Goal: Transaction & Acquisition: Purchase product/service

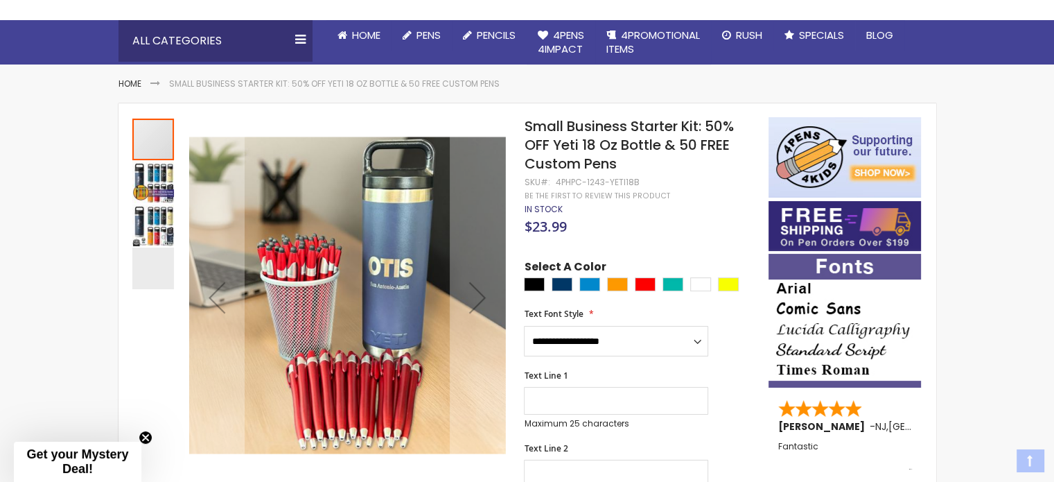
scroll to position [139, 0]
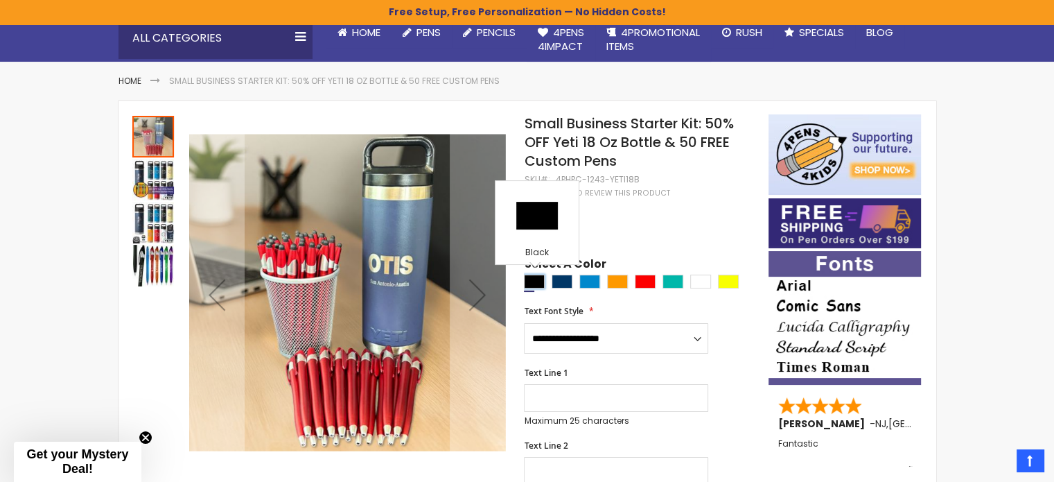
click at [542, 279] on div "Black" at bounding box center [534, 282] width 21 height 14
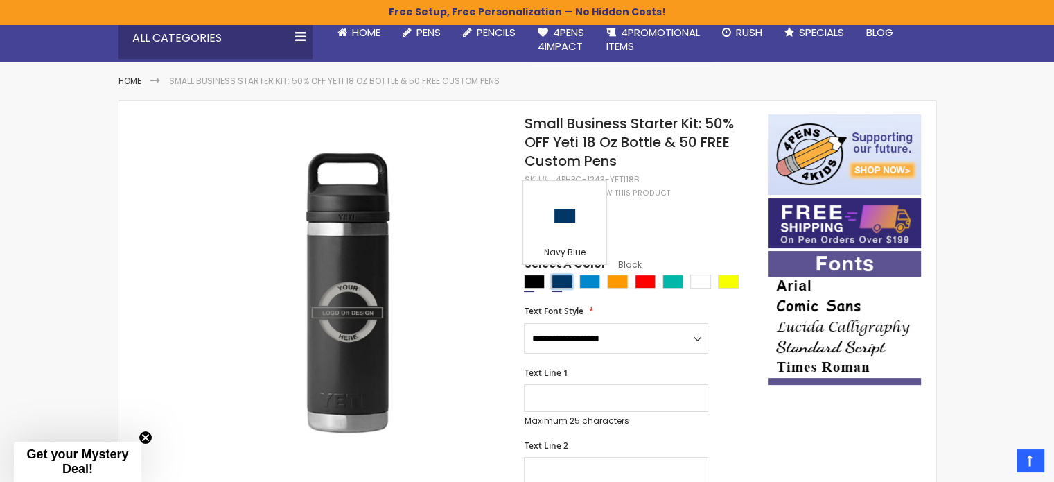
click at [562, 281] on div "Navy Blue" at bounding box center [562, 282] width 21 height 14
type input "****"
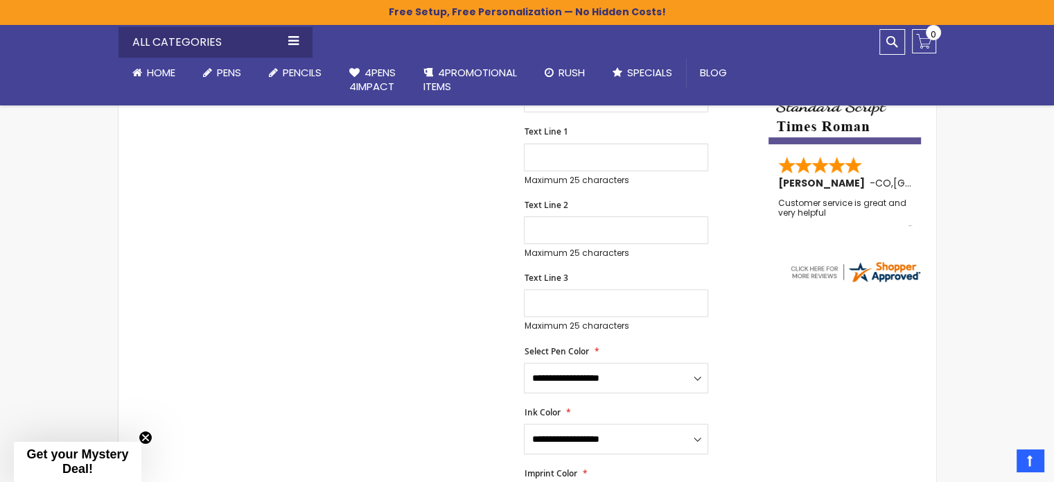
scroll to position [416, 0]
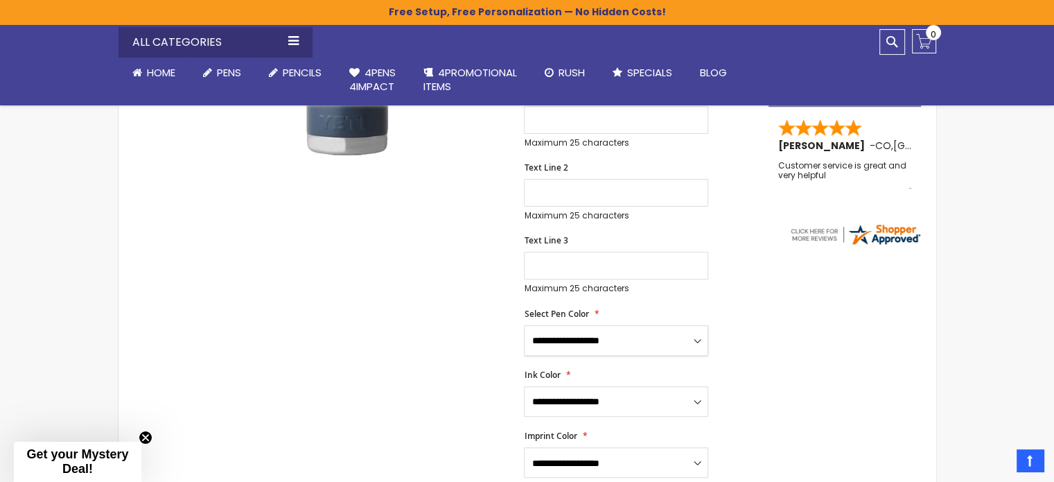
click at [639, 338] on select "**********" at bounding box center [616, 340] width 184 height 31
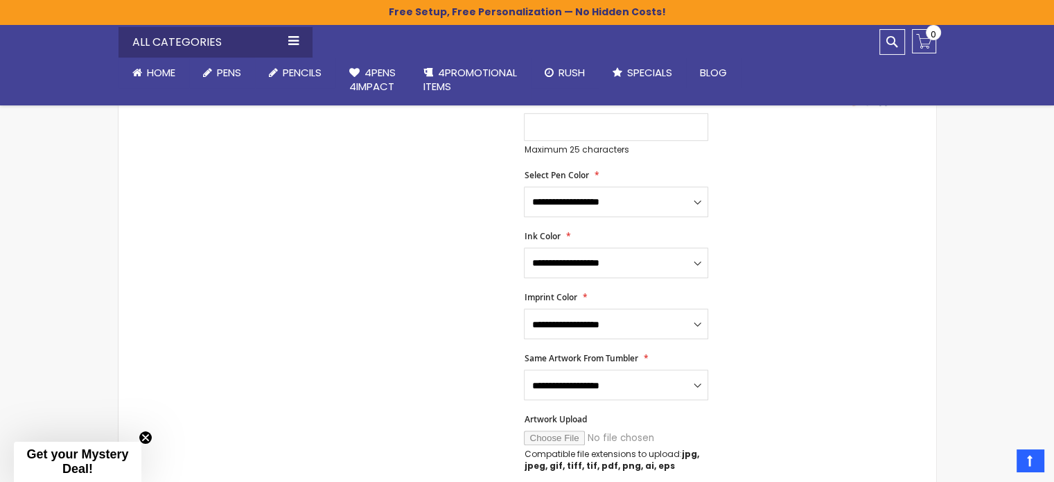
scroll to position [693, 0]
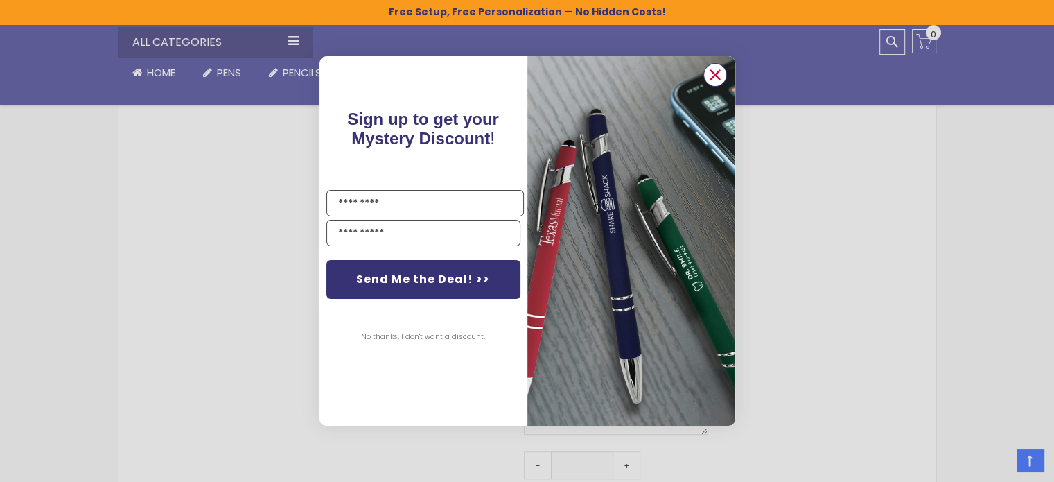
click at [713, 77] on icon "Close dialog" at bounding box center [715, 74] width 9 height 9
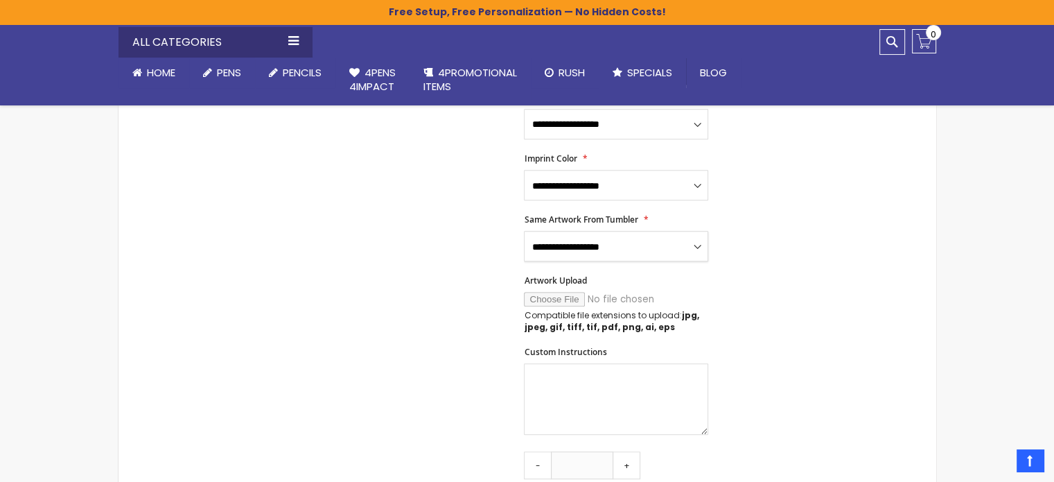
click at [663, 254] on select "**********" at bounding box center [616, 246] width 184 height 31
click at [788, 224] on div "Skip to the end of the images gallery Skip to the beginning of the images galle…" at bounding box center [527, 264] width 804 height 1411
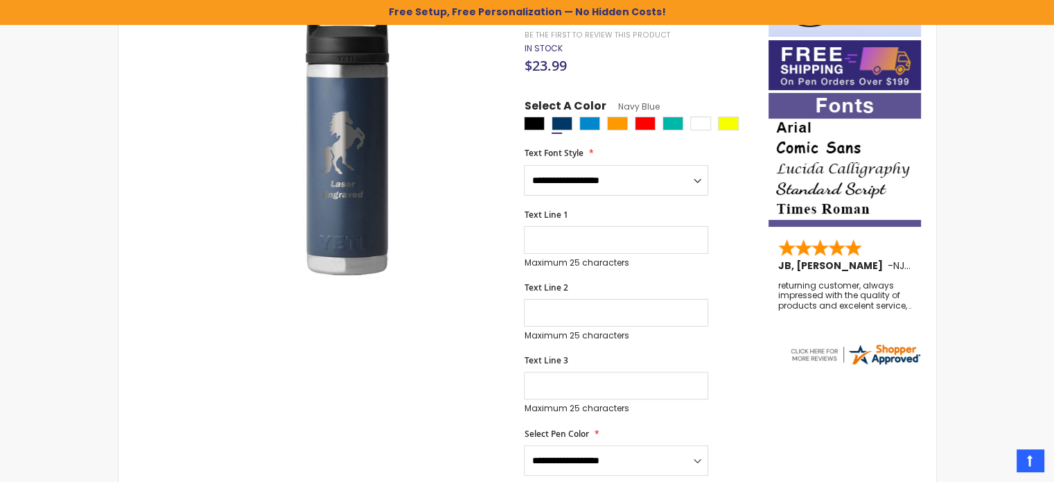
scroll to position [69, 0]
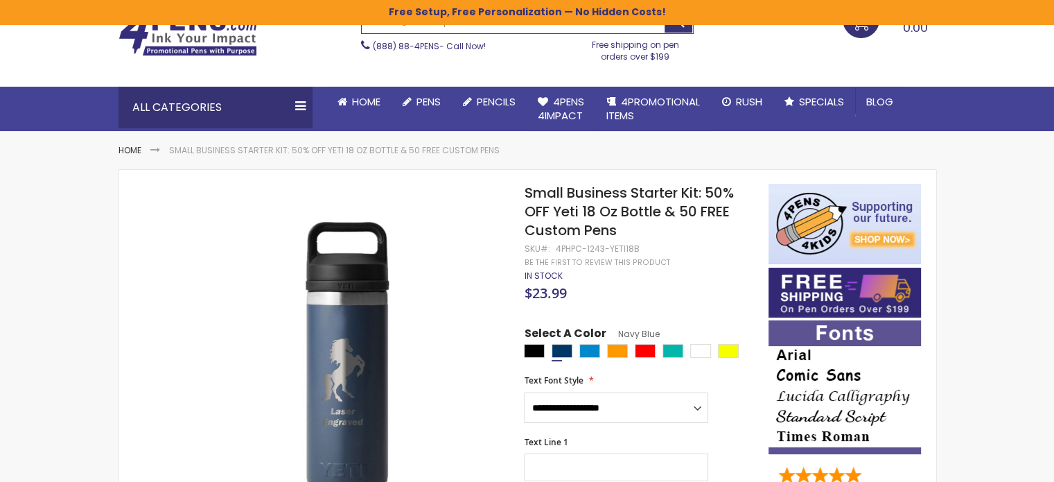
click at [599, 204] on span "Small Business Starter Kit: 50% OFF Yeti 18 Oz Bottle & 50 FREE Custom Pens" at bounding box center [628, 211] width 209 height 57
click at [543, 260] on link "Be the first to review this product" at bounding box center [597, 262] width 146 height 10
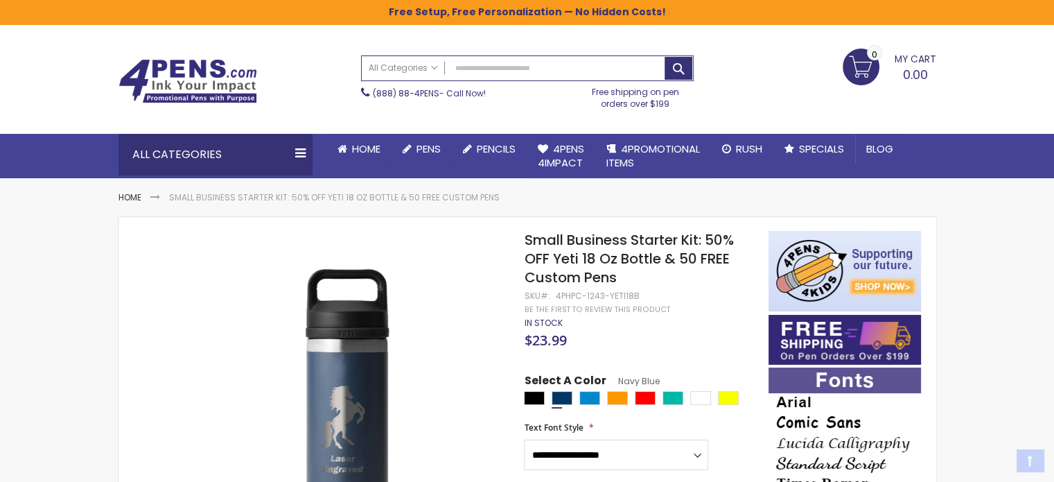
scroll to position [0, 0]
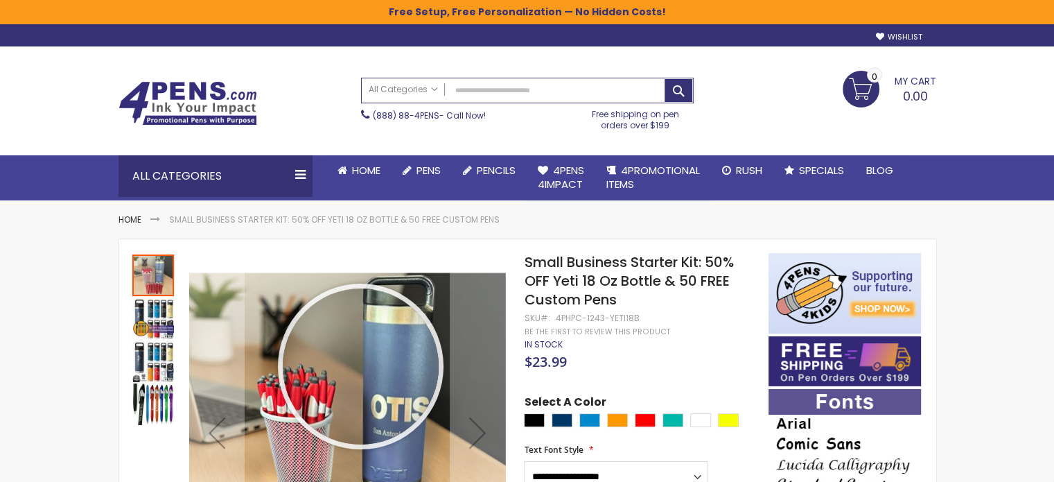
scroll to position [139, 0]
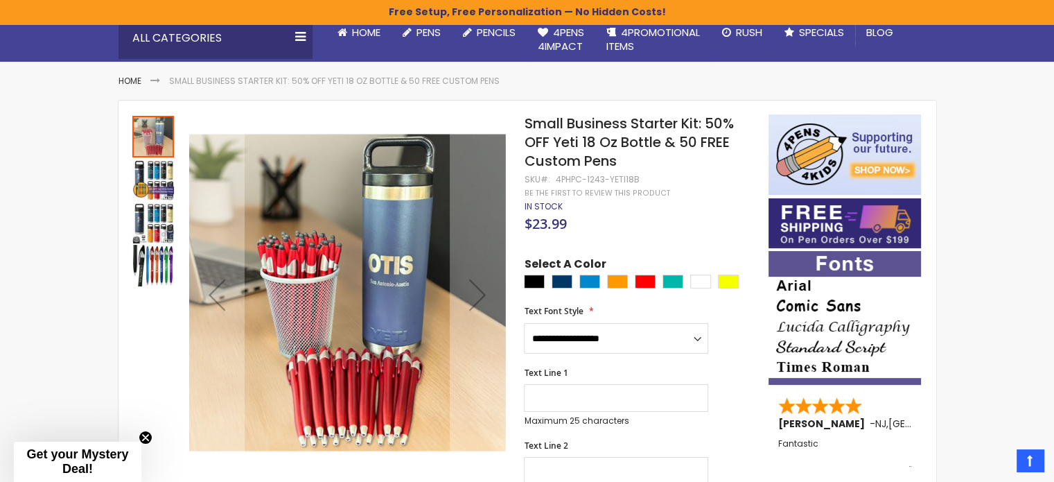
click at [153, 186] on img "Small Business Starter Kit: 50% OFF Yeti 18 Oz Bottle & 50 FREE Custom Pens" at bounding box center [153, 180] width 42 height 42
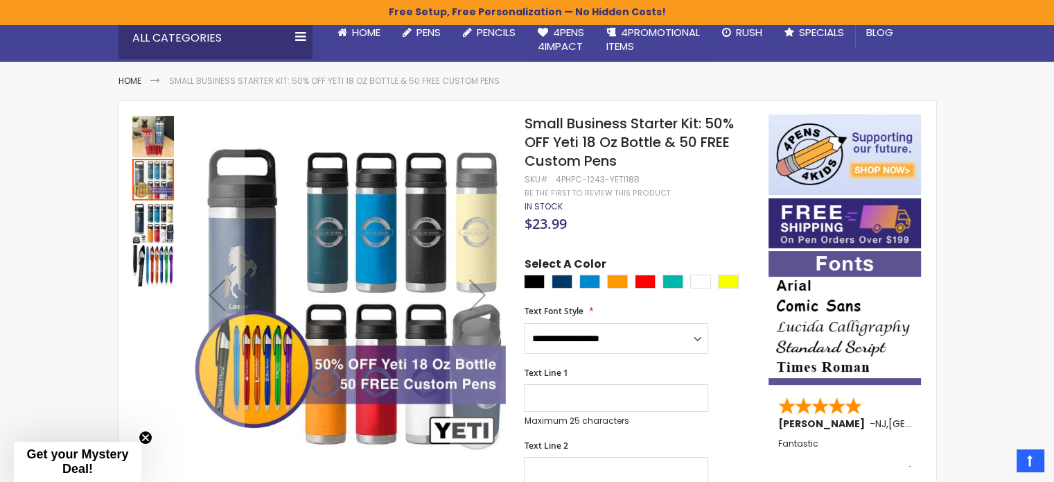
click at [153, 241] on img "Small Business Starter Kit: 50% OFF Yeti 18 Oz Bottle & 50 FREE Custom Pens" at bounding box center [153, 223] width 42 height 42
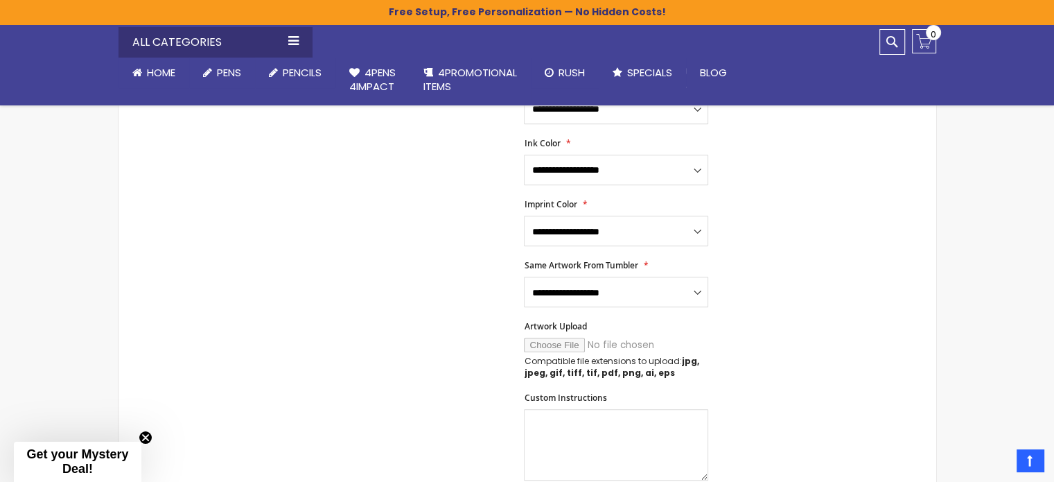
scroll to position [555, 0]
